Goal: Use online tool/utility: Use online tool/utility

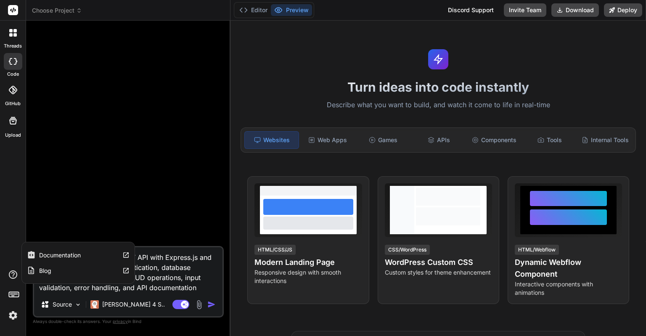
click at [12, 276] on icon at bounding box center [13, 275] width 10 height 10
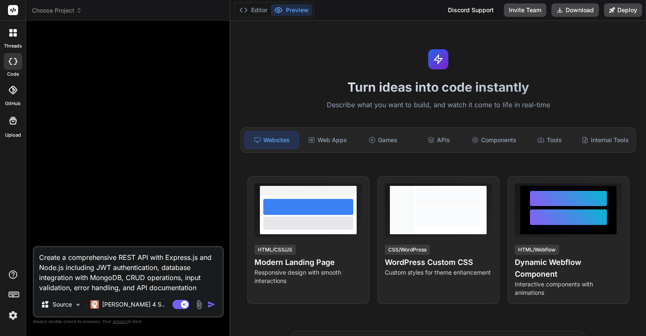
click at [13, 309] on img at bounding box center [13, 315] width 14 height 14
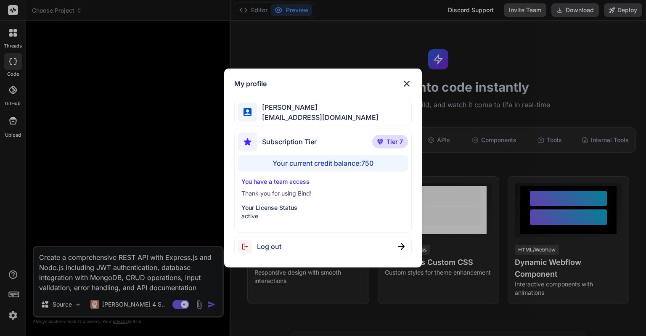
click at [357, 159] on div "Your current credit balance: 750" at bounding box center [323, 163] width 170 height 17
click at [357, 160] on div "Your current credit balance: 750" at bounding box center [323, 163] width 170 height 17
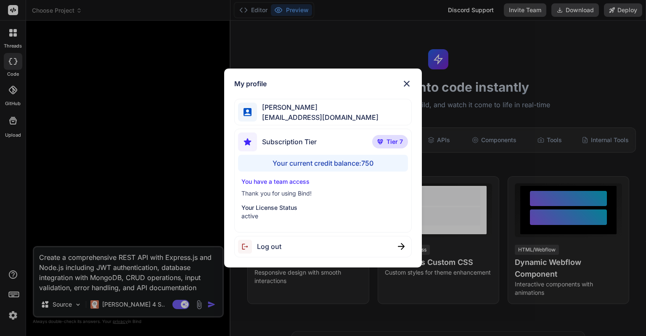
drag, startPoint x: 335, startPoint y: 175, endPoint x: 8, endPoint y: 183, distance: 326.7
click at [8, 183] on div "My profile [PERSON_NAME] [PERSON_NAME][EMAIL_ADDRESS][DOMAIN_NAME] Subscription…" at bounding box center [323, 168] width 646 height 336
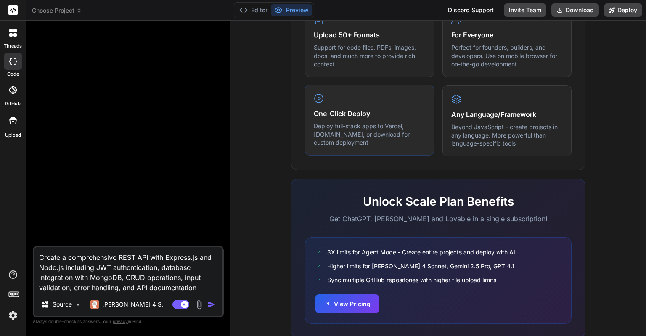
scroll to position [491, 0]
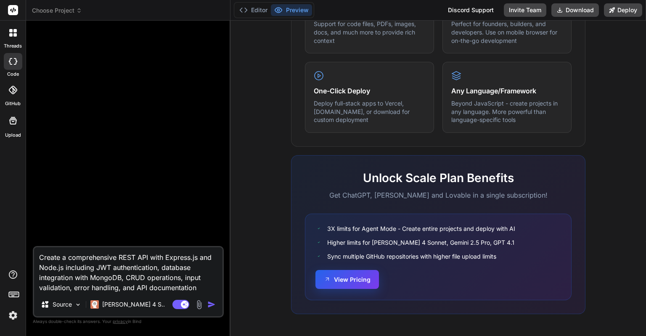
click at [351, 279] on button "View Pricing" at bounding box center [348, 279] width 64 height 19
click at [14, 313] on img at bounding box center [13, 315] width 14 height 14
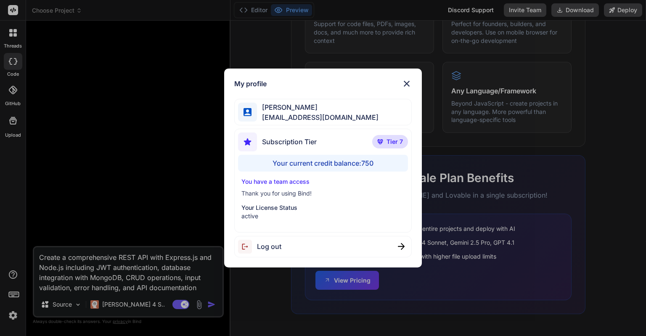
click at [270, 208] on p "Your License Status" at bounding box center [323, 208] width 163 height 8
click at [276, 194] on p "Thank you for using Bind!" at bounding box center [323, 193] width 163 height 8
click at [278, 183] on p "You have a team access" at bounding box center [323, 182] width 163 height 8
click at [314, 104] on span "[PERSON_NAME]" at bounding box center [318, 107] width 122 height 10
click at [447, 119] on div "My profile [PERSON_NAME] [PERSON_NAME][EMAIL_ADDRESS][DOMAIN_NAME] Subscription…" at bounding box center [323, 168] width 646 height 336
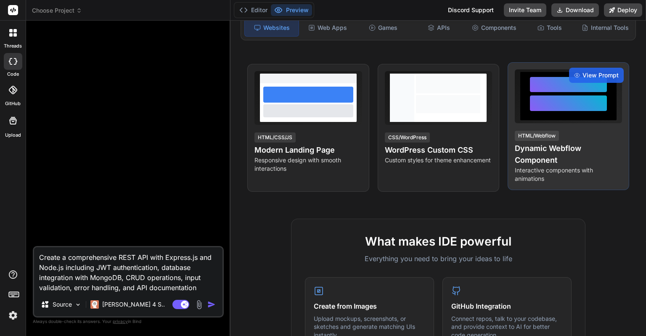
scroll to position [0, 0]
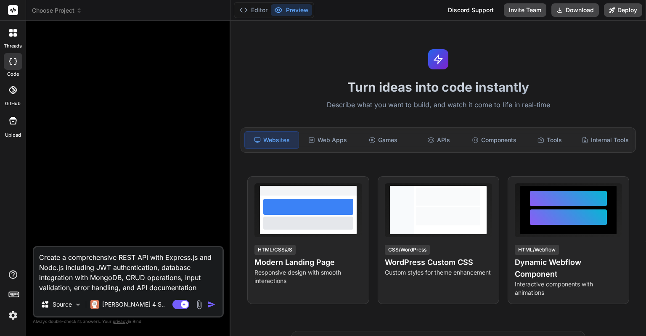
click at [12, 8] on rect at bounding box center [13, 10] width 10 height 10
click at [13, 294] on icon at bounding box center [14, 294] width 12 height 12
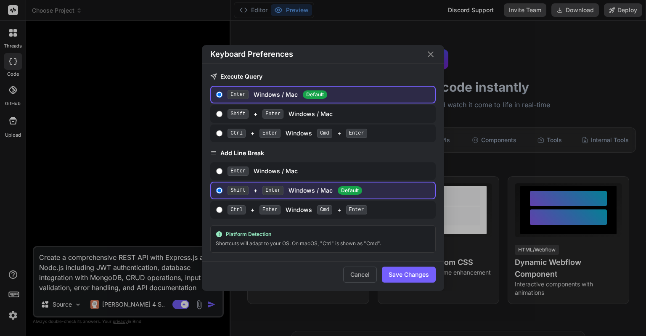
click at [10, 314] on div "Keyboard Preferences Execute Query Enter Windows / Mac Default Shift + Enter Wi…" at bounding box center [323, 168] width 646 height 336
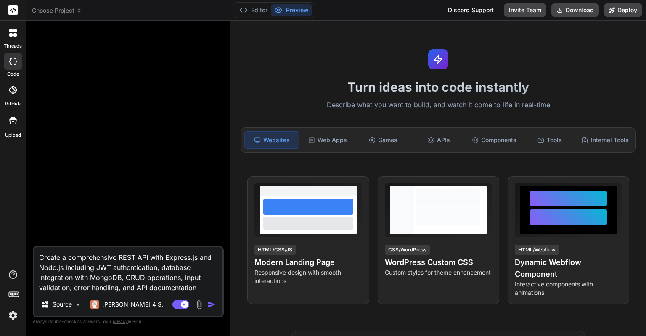
click at [11, 316] on img at bounding box center [13, 315] width 14 height 14
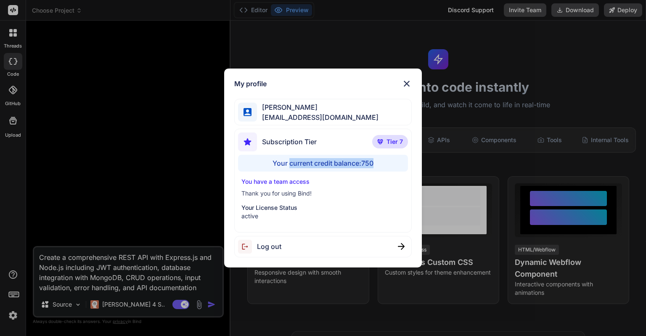
drag, startPoint x: 288, startPoint y: 165, endPoint x: 383, endPoint y: 161, distance: 94.8
click at [382, 161] on div "Your current credit balance: 750" at bounding box center [323, 163] width 170 height 17
copy div "current credit balance: 750"
click at [302, 78] on div "My profile [PERSON_NAME] [PERSON_NAME][EMAIL_ADDRESS][DOMAIN_NAME] Subscription…" at bounding box center [322, 168] width 197 height 199
click at [408, 82] on img at bounding box center [407, 84] width 10 height 10
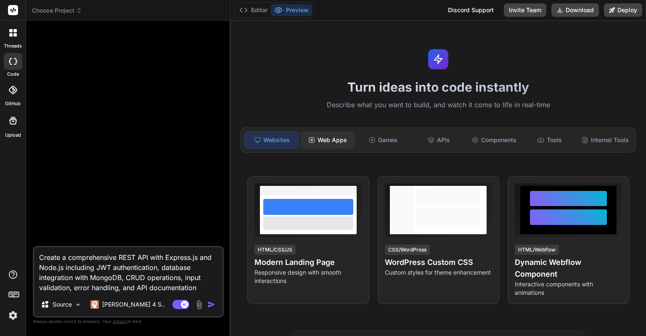
click at [337, 141] on div "Web Apps" at bounding box center [328, 140] width 54 height 18
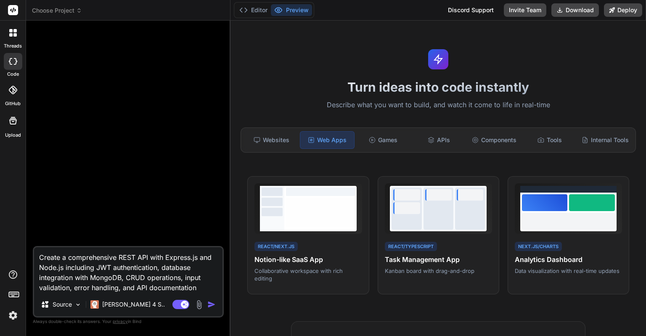
click at [18, 40] on div at bounding box center [13, 33] width 18 height 18
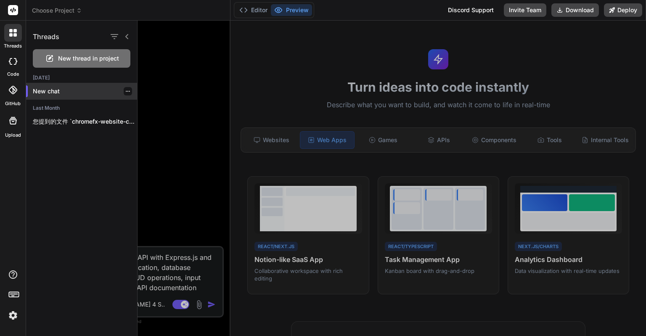
click at [56, 91] on p "New chat" at bounding box center [85, 91] width 104 height 8
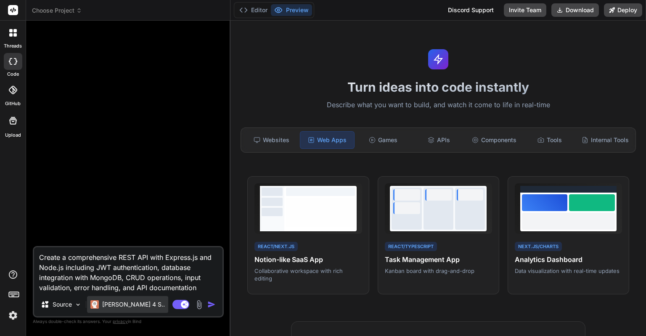
click at [133, 304] on p "[PERSON_NAME] 4 S.." at bounding box center [133, 304] width 63 height 8
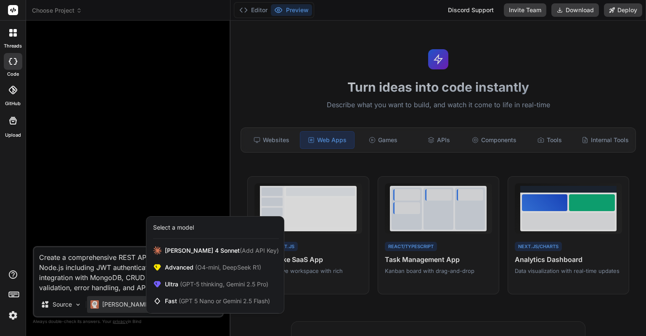
click at [161, 198] on div at bounding box center [323, 168] width 646 height 336
type textarea "x"
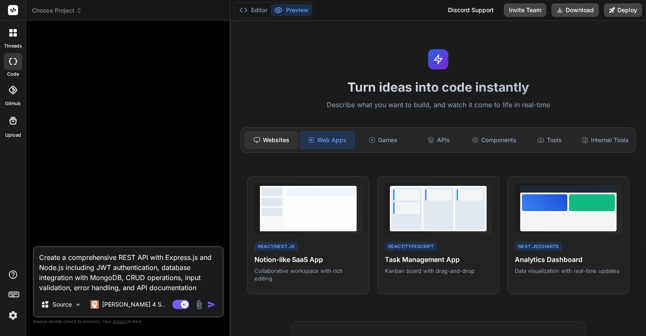
click at [274, 140] on div "Websites" at bounding box center [271, 140] width 54 height 18
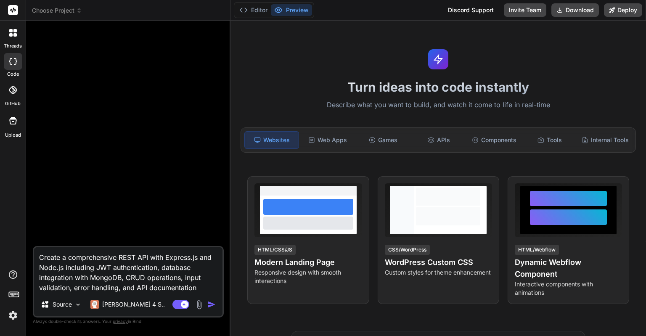
click at [157, 273] on textarea "Create a comprehensive REST API with Express.js and Node.js including JWT authe…" at bounding box center [128, 269] width 189 height 45
type textarea "x"
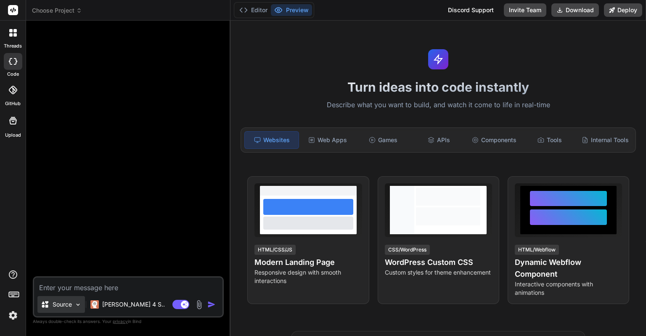
click at [64, 303] on p "Source" at bounding box center [62, 304] width 19 height 8
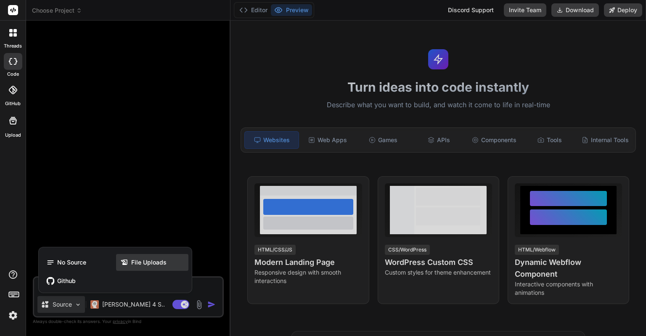
click at [137, 262] on span "File Uploads" at bounding box center [148, 262] width 35 height 8
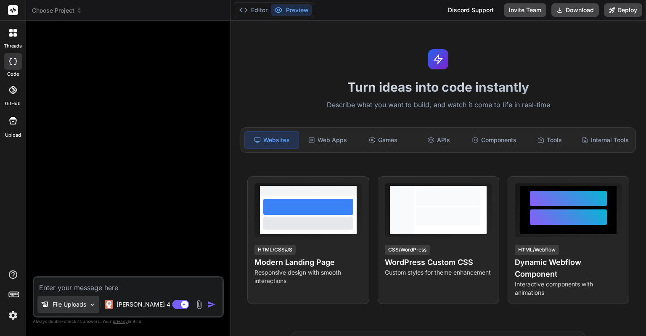
click at [79, 304] on p "File Uploads" at bounding box center [70, 304] width 34 height 8
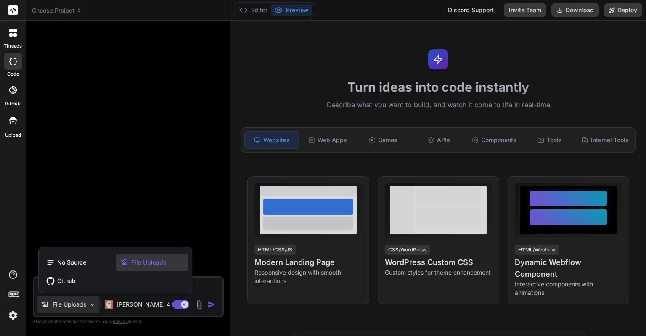
click at [133, 260] on span "File Uploads" at bounding box center [148, 262] width 35 height 8
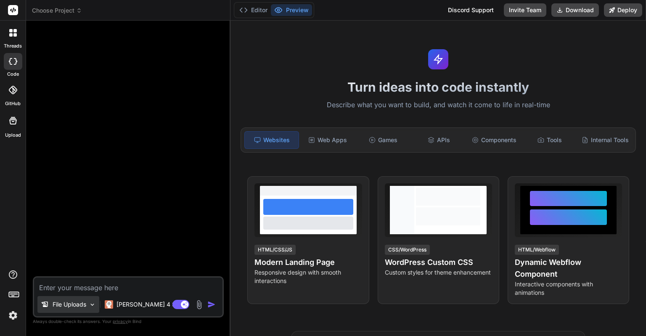
click at [90, 301] on img at bounding box center [92, 304] width 7 height 7
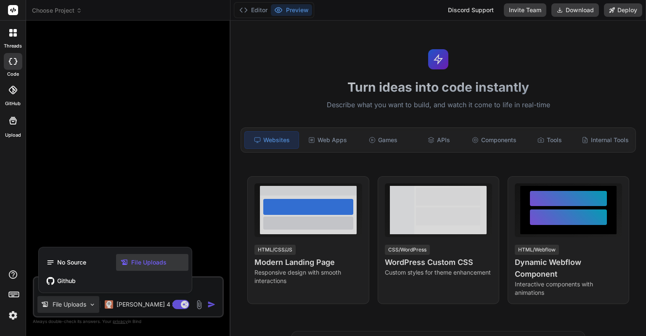
click at [139, 266] on span "File Uploads" at bounding box center [148, 262] width 35 height 8
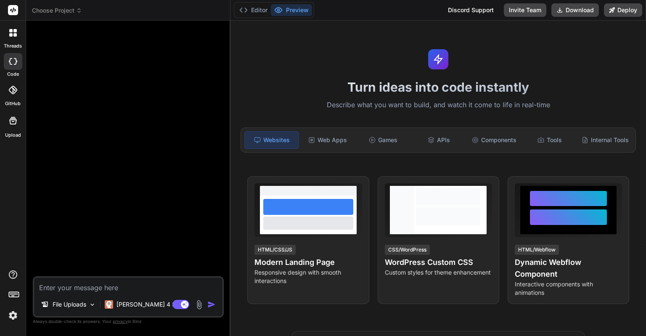
click at [139, 266] on div at bounding box center [129, 151] width 189 height 249
click at [79, 306] on p "File Uploads" at bounding box center [70, 304] width 34 height 8
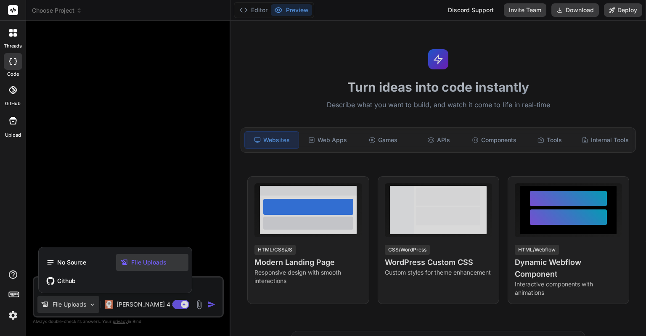
click at [79, 306] on div at bounding box center [323, 168] width 646 height 336
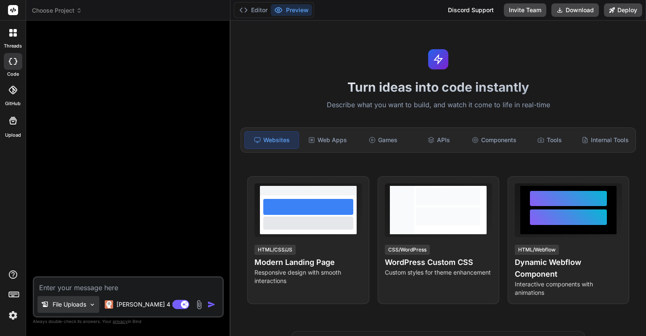
click at [79, 306] on p "File Uploads" at bounding box center [70, 304] width 34 height 8
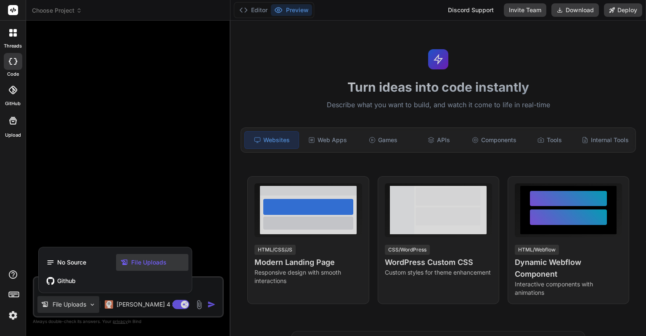
click at [78, 301] on div at bounding box center [323, 168] width 646 height 336
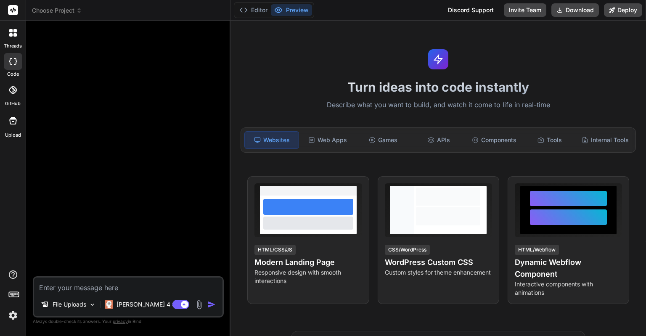
click at [15, 120] on icon at bounding box center [13, 121] width 10 height 10
type textarea "x"
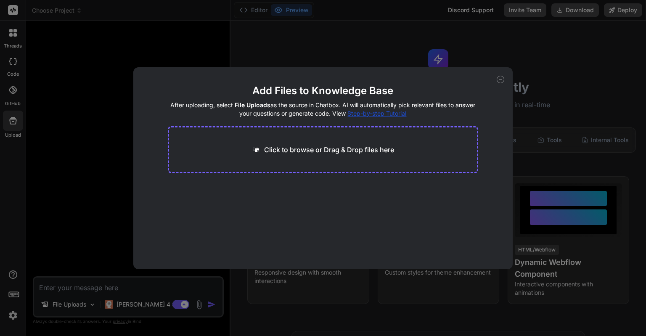
click at [303, 153] on p "Click to browse or Drag & Drop files here" at bounding box center [329, 150] width 130 height 10
